Goal: Task Accomplishment & Management: Use online tool/utility

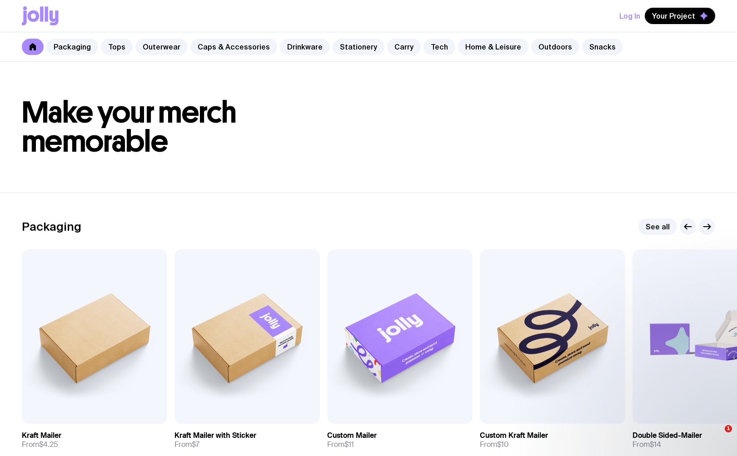
click at [636, 20] on button "Log In" at bounding box center [629, 16] width 21 height 16
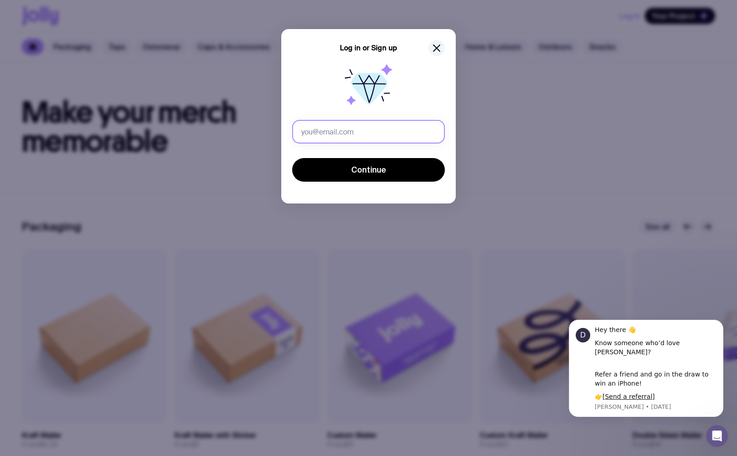
click at [364, 128] on input "text" at bounding box center [368, 132] width 153 height 24
click at [292, 158] on button "Continue" at bounding box center [368, 170] width 153 height 24
type input "jeniffer.barros@staffbae.com"
click at [292, 158] on button "Continue" at bounding box center [368, 170] width 153 height 24
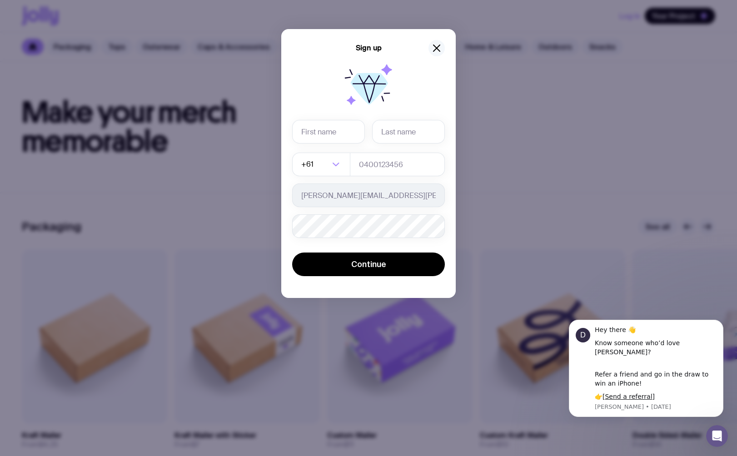
click at [433, 46] on icon "button" at bounding box center [436, 48] width 11 height 11
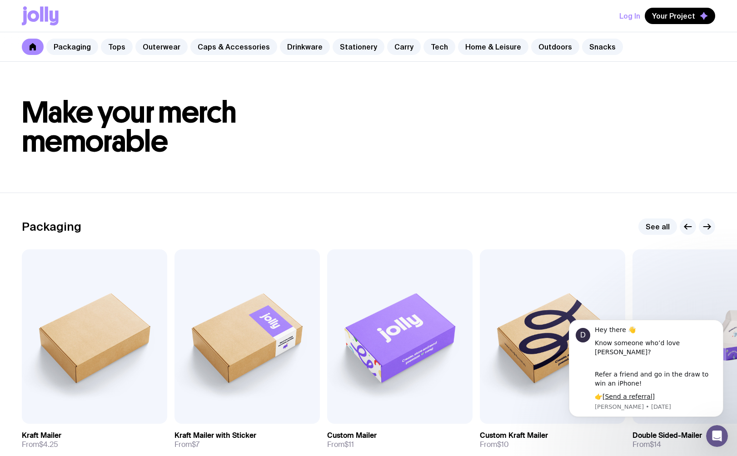
click at [634, 16] on button "Log In" at bounding box center [629, 16] width 21 height 16
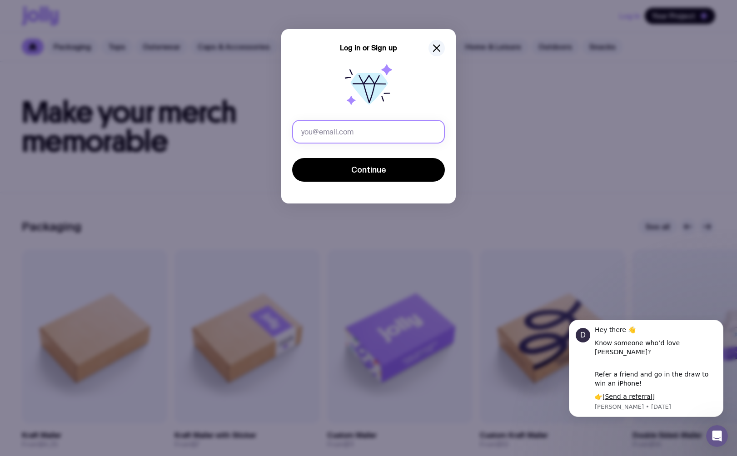
click at [363, 134] on input "text" at bounding box center [368, 132] width 153 height 24
type input "jeniffer.barros@staffbase.com"
click at [292, 158] on button "Continue" at bounding box center [368, 170] width 153 height 24
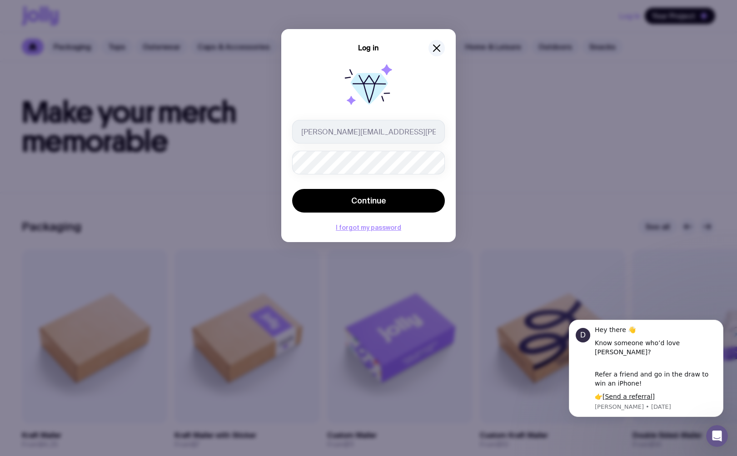
click at [292, 189] on button "Continue" at bounding box center [368, 201] width 153 height 24
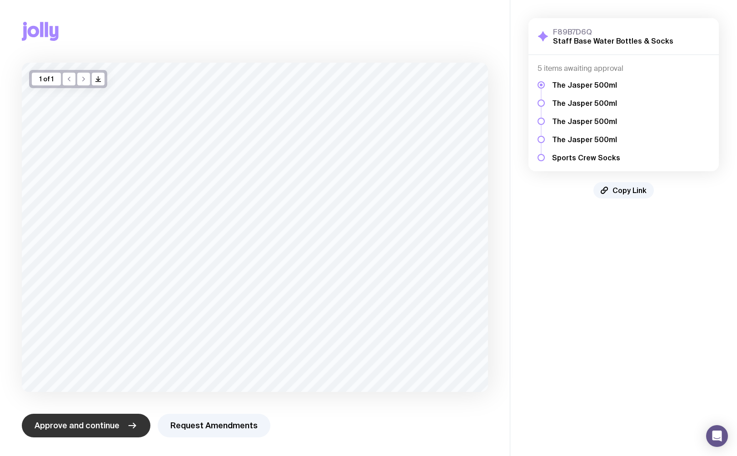
click at [95, 428] on span "Approve and continue" at bounding box center [77, 425] width 85 height 11
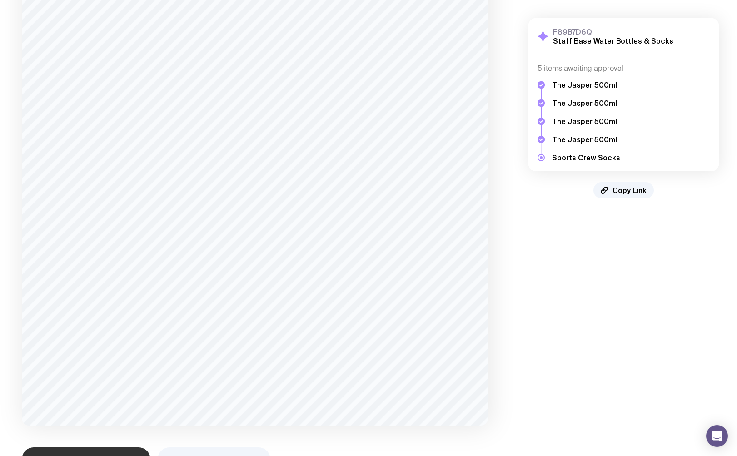
scroll to position [1065, 0]
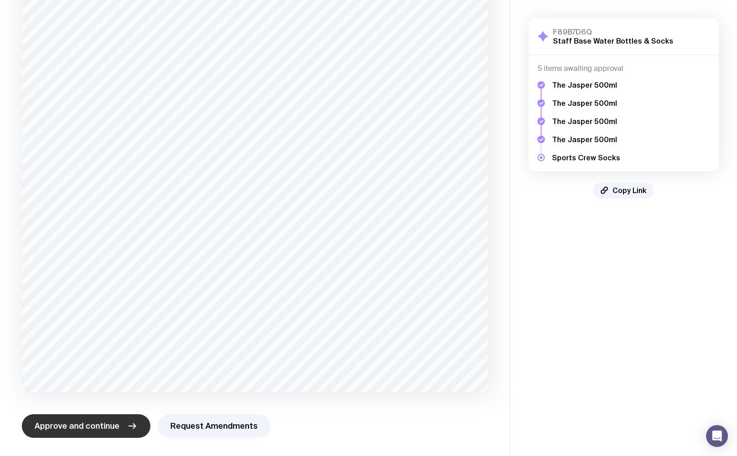
click at [86, 427] on span "Approve and continue" at bounding box center [77, 426] width 85 height 11
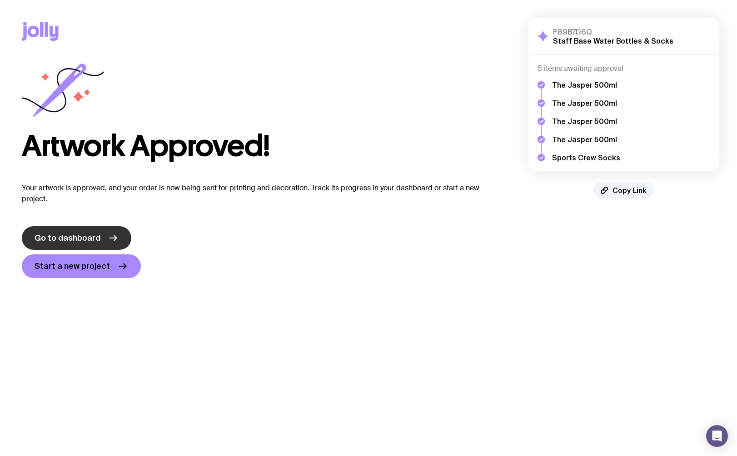
click at [89, 234] on span "Go to dashboard" at bounding box center [68, 238] width 66 height 11
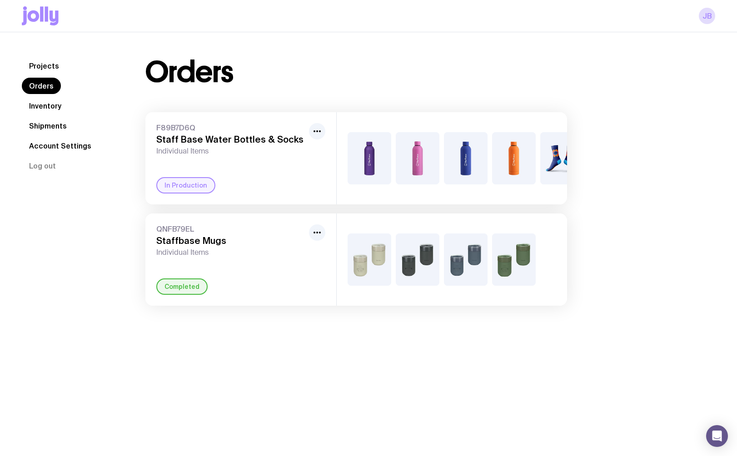
click at [365, 89] on div "Orders F89B7D6Q Staff Base Water Bottles & Socks Individual Items In Production…" at bounding box center [356, 182] width 465 height 248
